Goal: Information Seeking & Learning: Learn about a topic

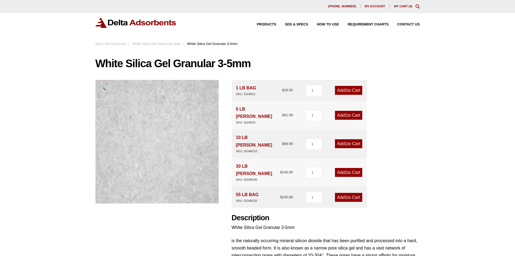
click at [157, 44] on link "White Silica Gel Desiccant Bulk" at bounding box center [157, 44] width 48 height 4
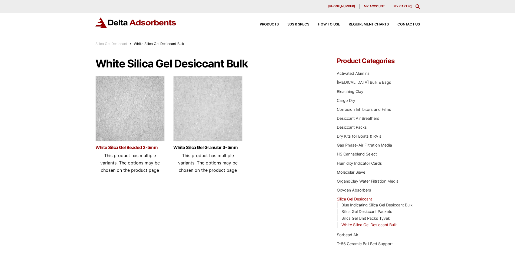
click at [135, 147] on link "White Silica Gel Beaded 2-5mm" at bounding box center [130, 147] width 69 height 5
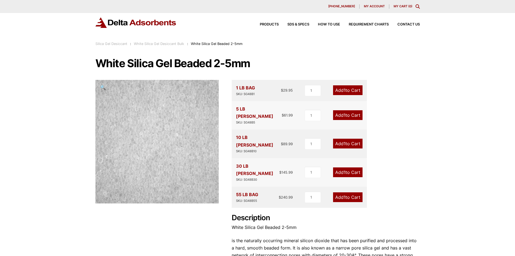
click at [162, 44] on link "White Silica Gel Desiccant Bulk" at bounding box center [159, 44] width 50 height 4
